Goal: Navigation & Orientation: Find specific page/section

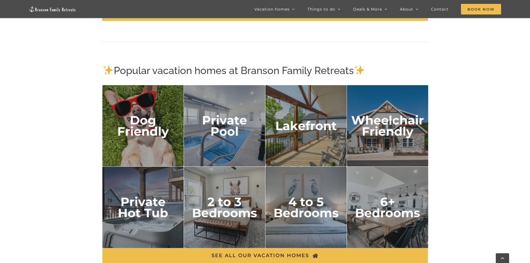
scroll to position [919, 0]
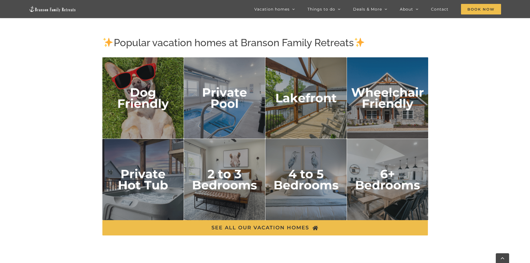
click at [225, 171] on img "2 to 3 bedrooms" at bounding box center [225, 180] width 82 height 82
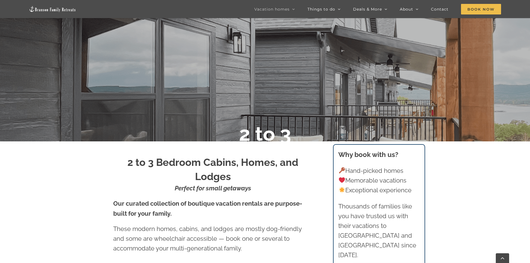
scroll to position [54, 0]
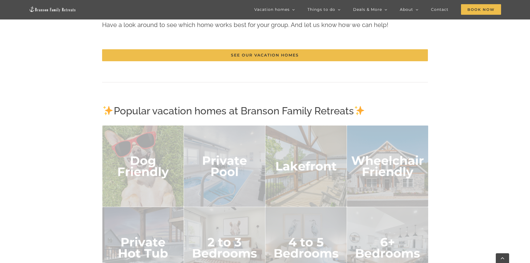
scroll to position [919, 0]
